Goal: Task Accomplishment & Management: Manage account settings

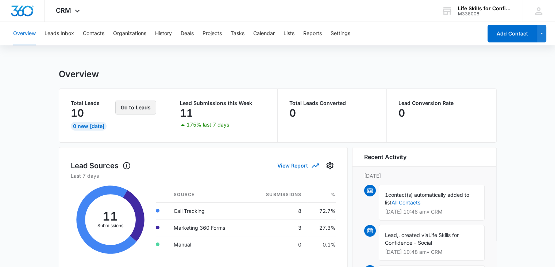
click at [136, 108] on button "Go to Leads" at bounding box center [135, 107] width 41 height 14
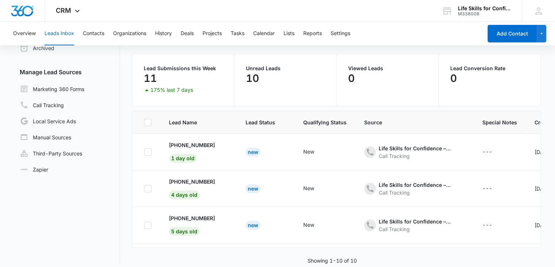
scroll to position [56, 0]
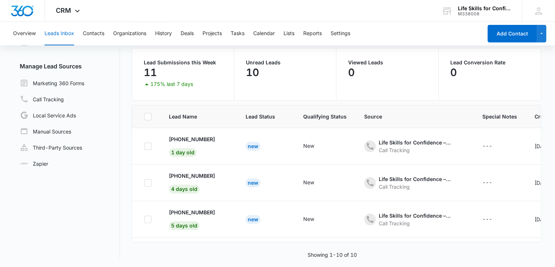
click at [258, 72] on p "10" at bounding box center [252, 72] width 13 height 12
click at [255, 63] on p "Unread Leads" at bounding box center [285, 62] width 79 height 5
click at [180, 63] on p "Lead Submissions this Week" at bounding box center [183, 62] width 79 height 5
click at [49, 79] on link "Marketing 360 Forms" at bounding box center [52, 83] width 65 height 9
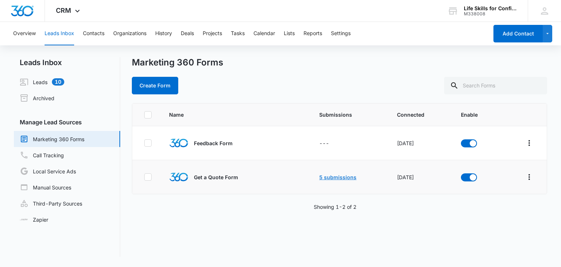
click at [340, 176] on link "5 submissions" at bounding box center [337, 177] width 37 height 6
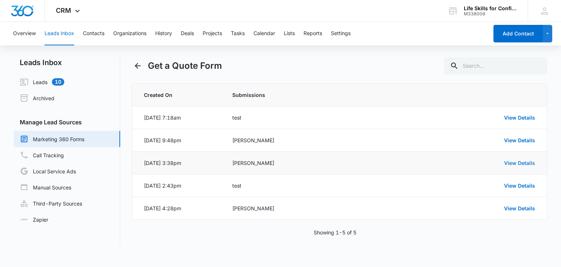
click at [523, 163] on link "View Details" at bounding box center [519, 163] width 31 height 6
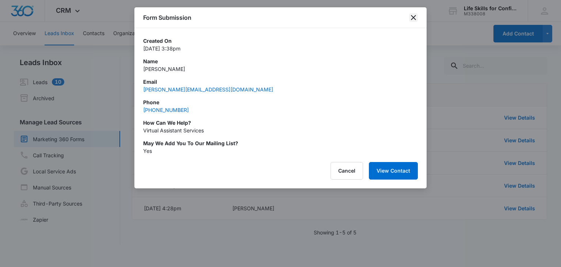
click at [413, 18] on icon "close" at bounding box center [413, 17] width 5 height 5
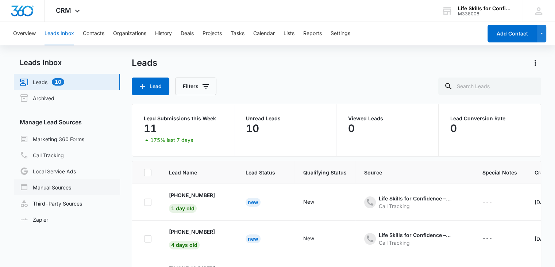
click at [51, 186] on link "Manual Sources" at bounding box center [45, 187] width 51 height 9
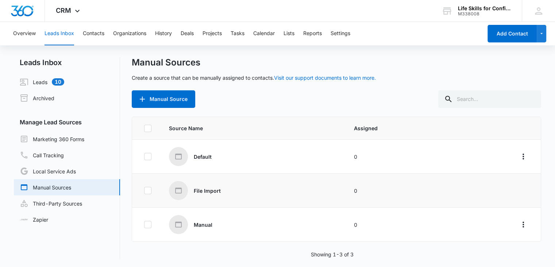
scroll to position [1, 0]
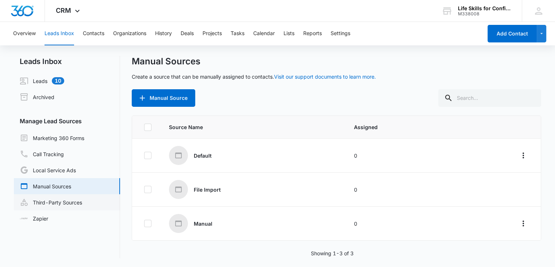
click at [54, 203] on link "Third-Party Sources" at bounding box center [51, 202] width 62 height 9
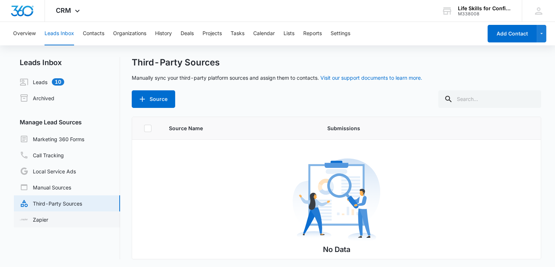
click at [46, 220] on link "Zapier" at bounding box center [34, 219] width 28 height 8
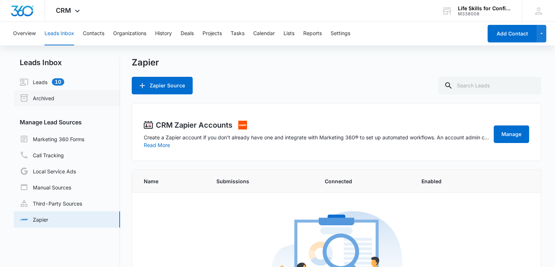
click at [45, 97] on link "Archived" at bounding box center [37, 97] width 35 height 9
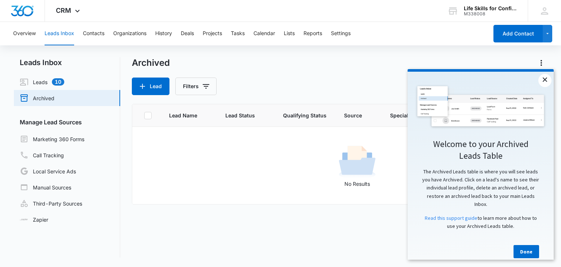
click at [545, 79] on link "×" at bounding box center [544, 80] width 13 height 13
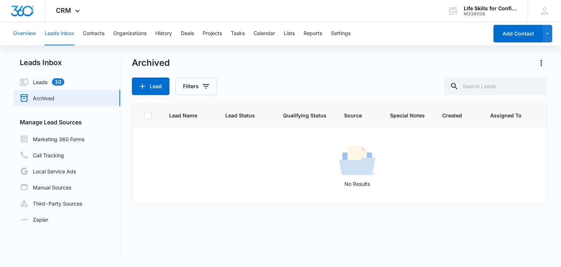
click at [23, 33] on button "Overview" at bounding box center [24, 33] width 23 height 23
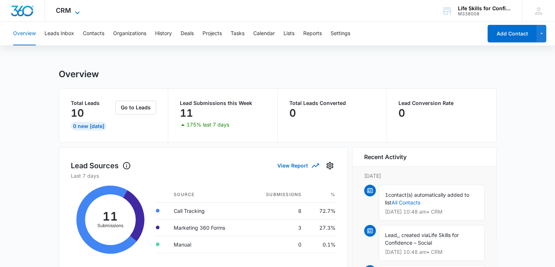
click at [77, 12] on icon at bounding box center [77, 12] width 9 height 9
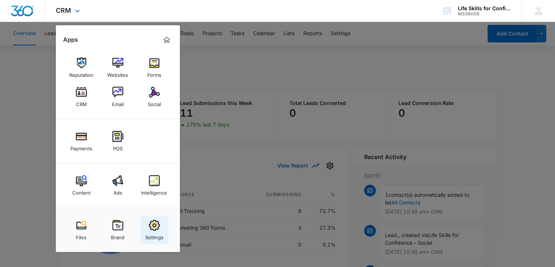
click at [155, 227] on img at bounding box center [154, 224] width 11 height 11
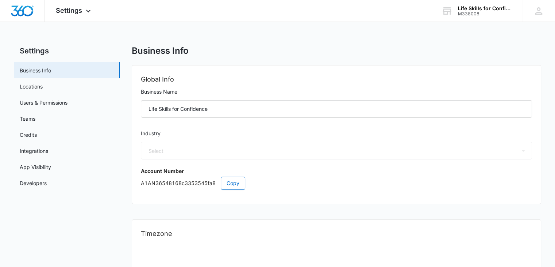
select select "52"
select select "US"
select select "America/[GEOGRAPHIC_DATA]"
click at [43, 86] on link "Locations" at bounding box center [31, 87] width 23 height 8
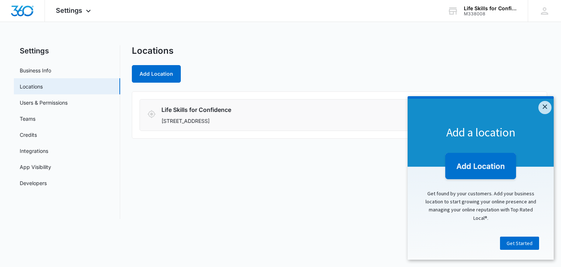
click at [190, 121] on p "[STREET_ADDRESS]" at bounding box center [300, 121] width 278 height 8
drag, startPoint x: 583, startPoint y: 214, endPoint x: 476, endPoint y: 165, distance: 117.5
click at [476, 165] on img at bounding box center [480, 167] width 75 height 30
click at [526, 243] on link "Get Started" at bounding box center [519, 242] width 39 height 13
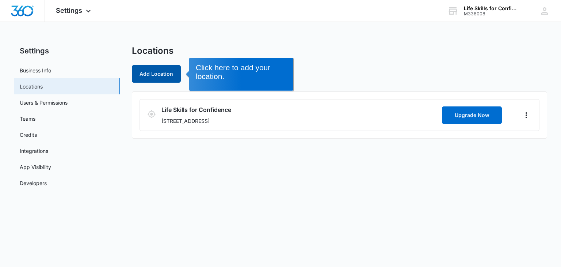
click at [143, 75] on button "Add Location" at bounding box center [156, 74] width 49 height 18
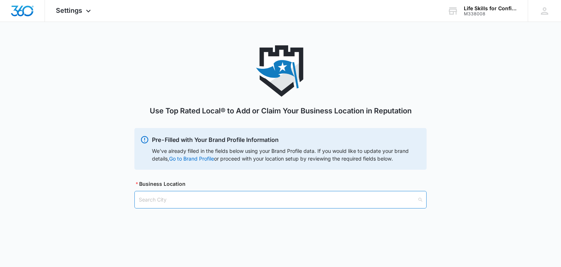
click at [141, 193] on input "search" at bounding box center [278, 199] width 278 height 17
type input "39795 N Passaro Dr., San Tan Valley, AZ 85140"
click at [124, 69] on main "Use Top Rated Local® to Add or Claim Your Business Location in Reputation Pre-F…" at bounding box center [280, 135] width 561 height 180
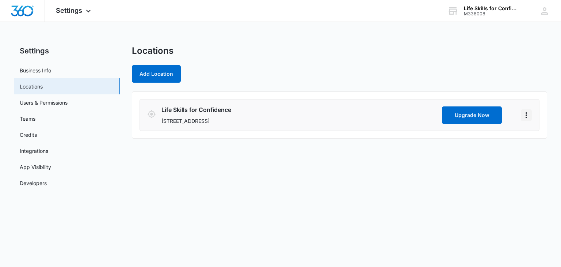
click at [527, 114] on icon "Actions" at bounding box center [526, 115] width 1 height 6
click at [535, 134] on link "Edit" at bounding box center [534, 135] width 9 height 6
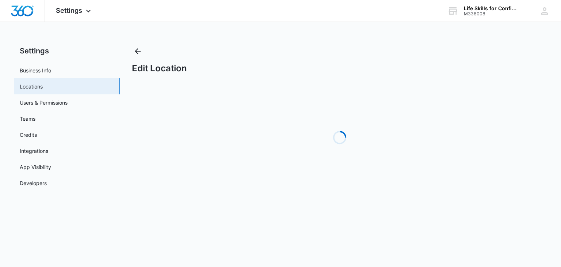
select select "Arizona"
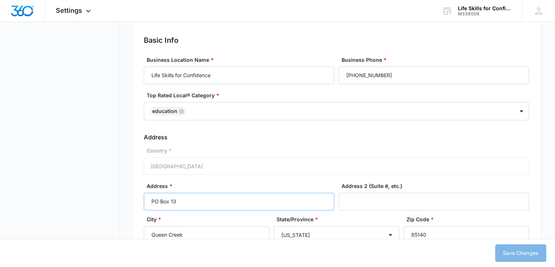
scroll to position [219, 0]
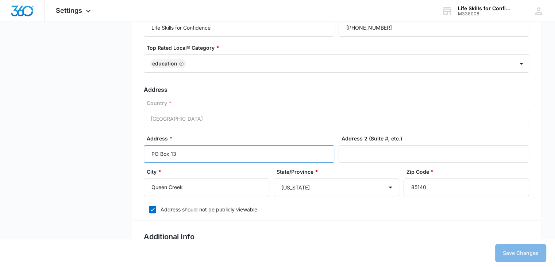
click at [186, 153] on input "PO Box 13" at bounding box center [239, 154] width 191 height 18
type input "P"
type input "39795 N Passaro Dr"
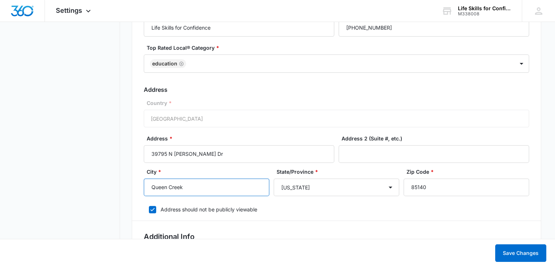
click at [174, 186] on input "Queen Creek" at bounding box center [207, 187] width 126 height 18
click at [187, 190] on input "Queen Creek" at bounding box center [207, 187] width 126 height 18
type input "Q"
type input "San Tan Valley"
drag, startPoint x: 357, startPoint y: 228, endPoint x: 345, endPoint y: 212, distance: 20.1
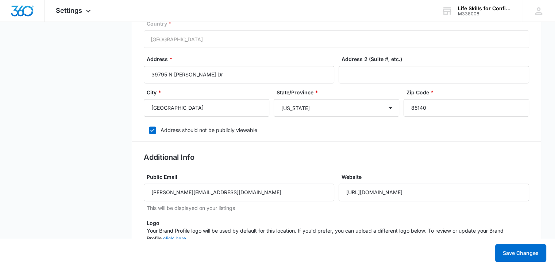
scroll to position [329, 0]
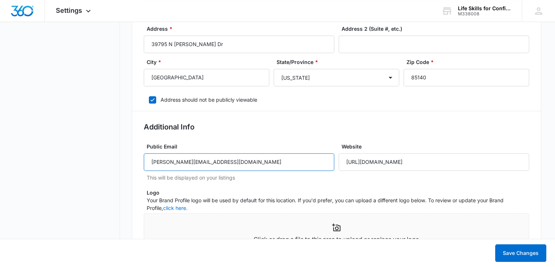
click at [169, 161] on input "addie@lifeskillsforconfidence.com" at bounding box center [239, 162] width 191 height 18
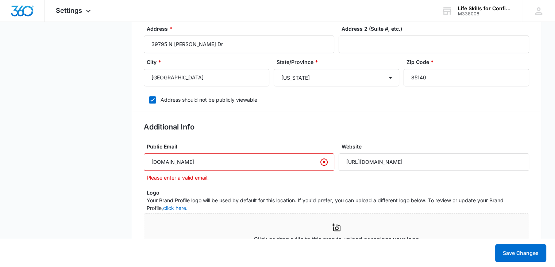
click at [203, 158] on input "lifeskillsforconfidence.com" at bounding box center [239, 162] width 191 height 18
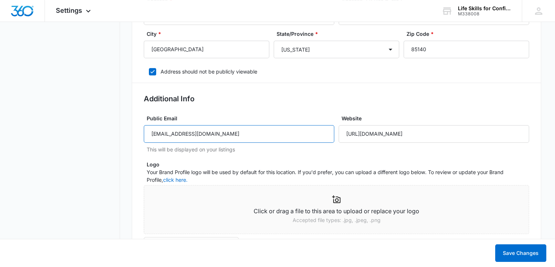
scroll to position [402, 0]
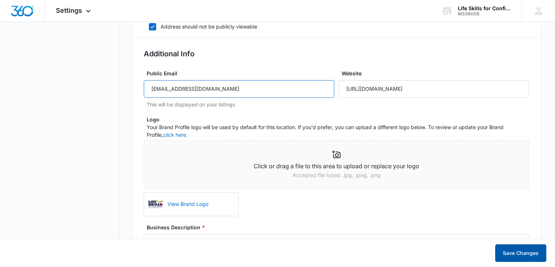
type input "[EMAIL_ADDRESS][DOMAIN_NAME]"
click at [516, 252] on button "Save Changes" at bounding box center [521, 253] width 51 height 18
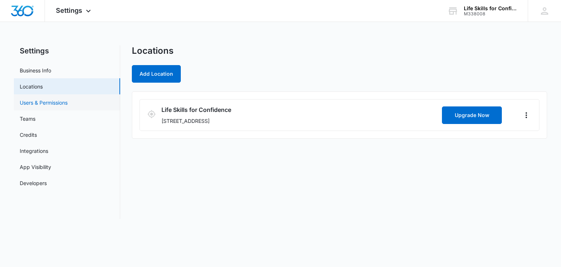
click at [50, 100] on link "Users & Permissions" at bounding box center [44, 103] width 48 height 8
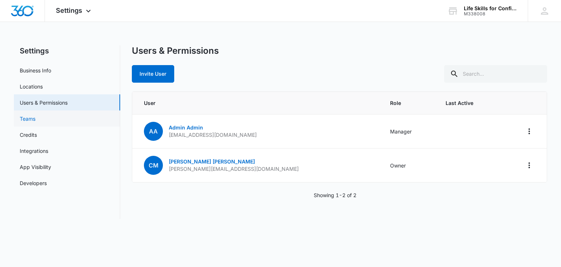
click at [35, 117] on link "Teams" at bounding box center [28, 119] width 16 height 8
click at [30, 118] on link "Teams" at bounding box center [28, 119] width 16 height 8
click at [26, 136] on link "Credits" at bounding box center [28, 135] width 17 height 8
click at [39, 152] on link "Integrations" at bounding box center [34, 151] width 28 height 8
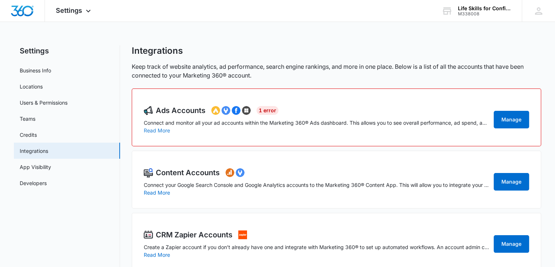
click at [153, 129] on button "Read More" at bounding box center [157, 130] width 26 height 5
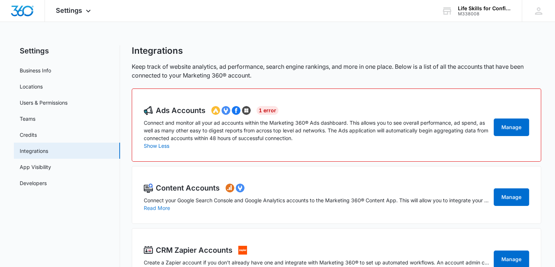
click at [164, 206] on button "Read More" at bounding box center [157, 207] width 26 height 5
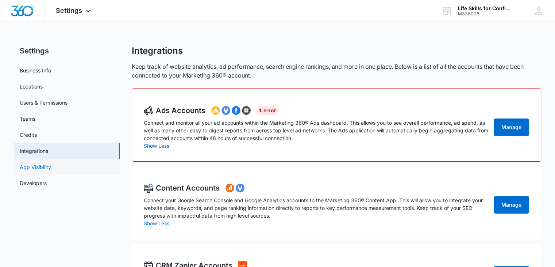
click at [46, 167] on link "App Visibility" at bounding box center [35, 167] width 31 height 8
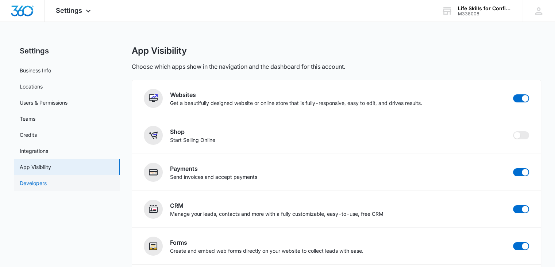
click at [37, 183] on link "Developers" at bounding box center [33, 183] width 27 height 8
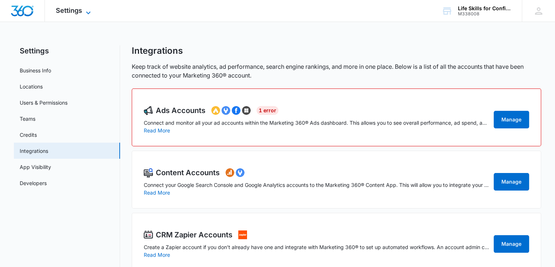
click at [88, 10] on icon at bounding box center [88, 12] width 9 height 9
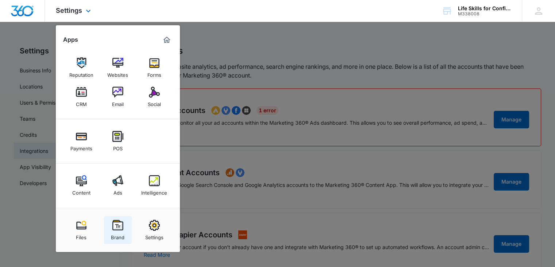
click at [118, 227] on img at bounding box center [117, 224] width 11 height 11
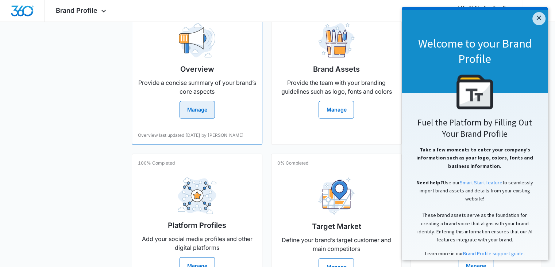
scroll to position [218, 0]
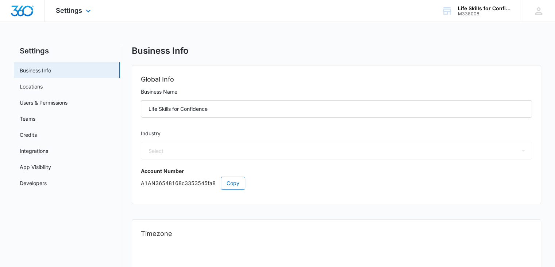
select select "52"
select select "US"
select select "America/[GEOGRAPHIC_DATA]"
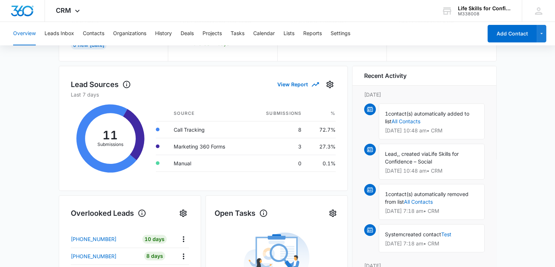
scroll to position [70, 0]
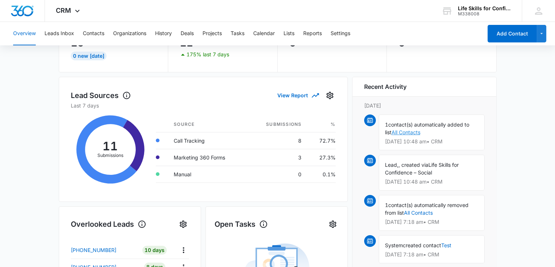
click at [409, 130] on link "All Contacts" at bounding box center [406, 132] width 29 height 6
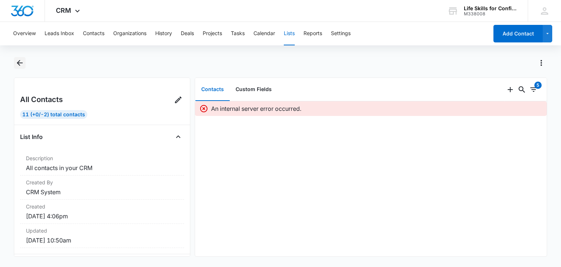
click at [19, 62] on icon "Back" at bounding box center [19, 62] width 9 height 9
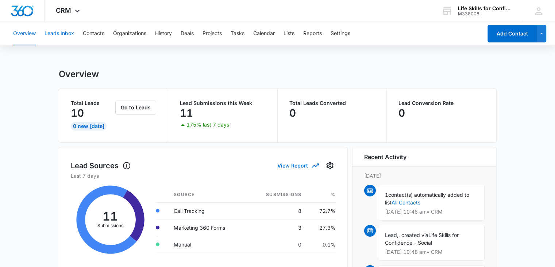
click at [60, 31] on button "Leads Inbox" at bounding box center [60, 33] width 30 height 23
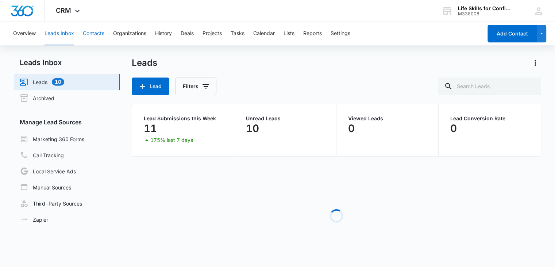
click at [94, 32] on button "Contacts" at bounding box center [94, 33] width 22 height 23
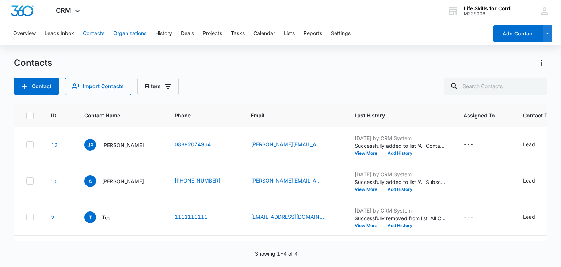
click at [126, 40] on button "Organizations" at bounding box center [129, 33] width 33 height 23
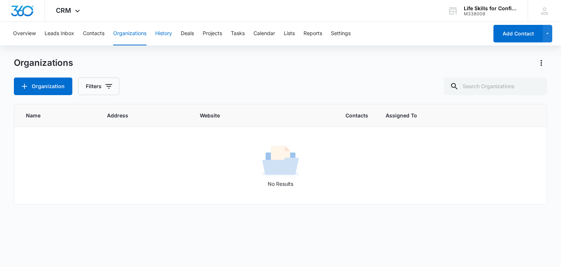
click at [165, 34] on button "History" at bounding box center [163, 33] width 17 height 23
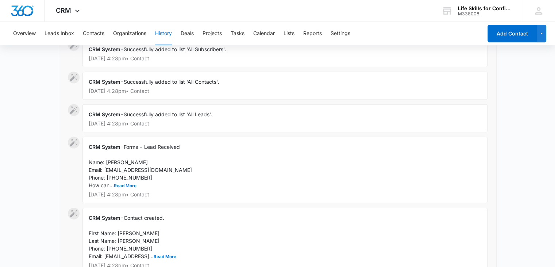
scroll to position [2267, 0]
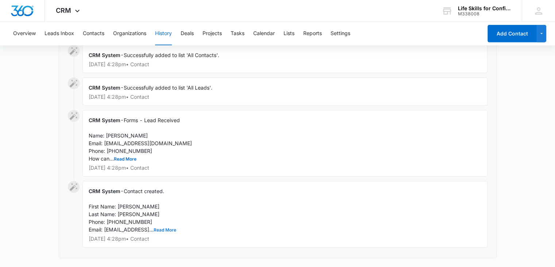
click at [162, 228] on button "Read More" at bounding box center [165, 230] width 23 height 4
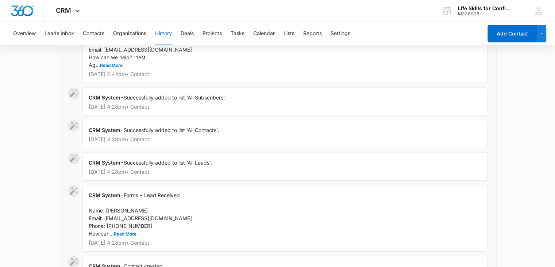
scroll to position [2175, 0]
